Goal: Task Accomplishment & Management: Manage account settings

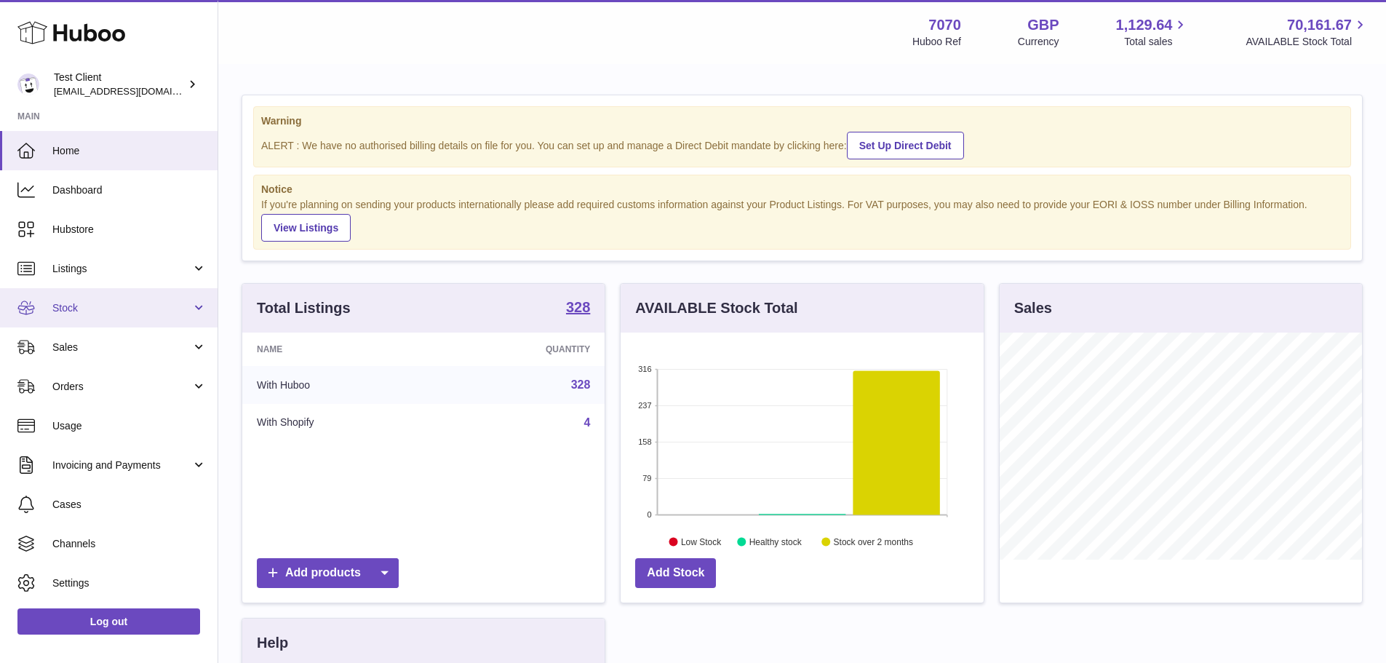
click at [78, 309] on span "Stock" at bounding box center [121, 308] width 139 height 14
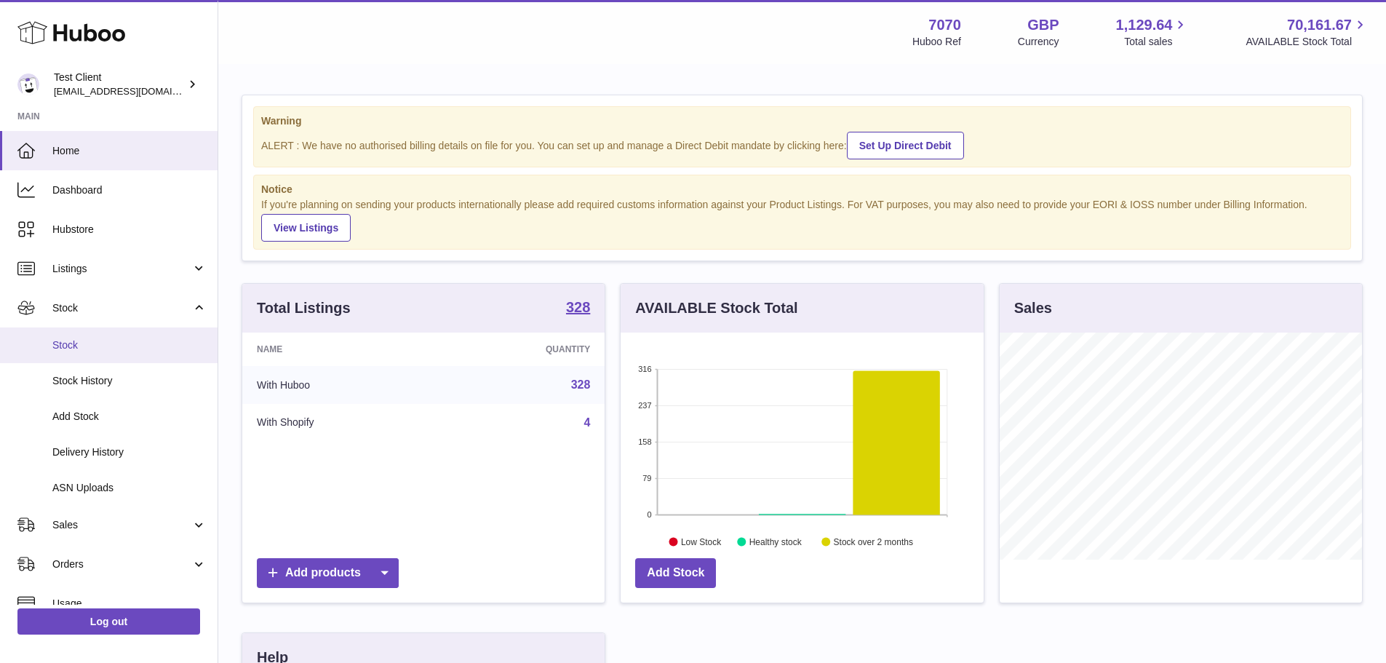
scroll to position [227, 363]
click at [85, 336] on link "Stock" at bounding box center [108, 345] width 217 height 36
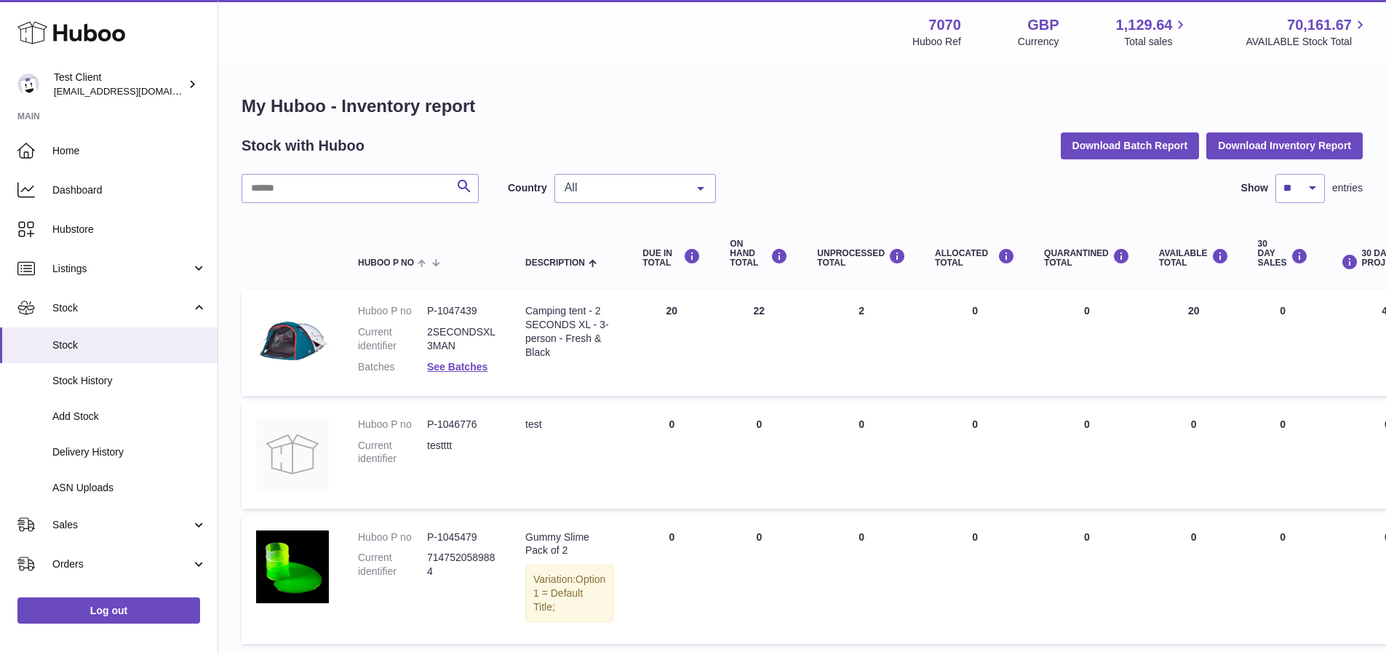
click at [764, 182] on div "Search Country All All GB NL ES DE No elements found. Consider changing the sea…" at bounding box center [801, 188] width 1121 height 29
drag, startPoint x: 716, startPoint y: 87, endPoint x: 729, endPoint y: 94, distance: 14.3
